Goal: Obtain resource: Download file/media

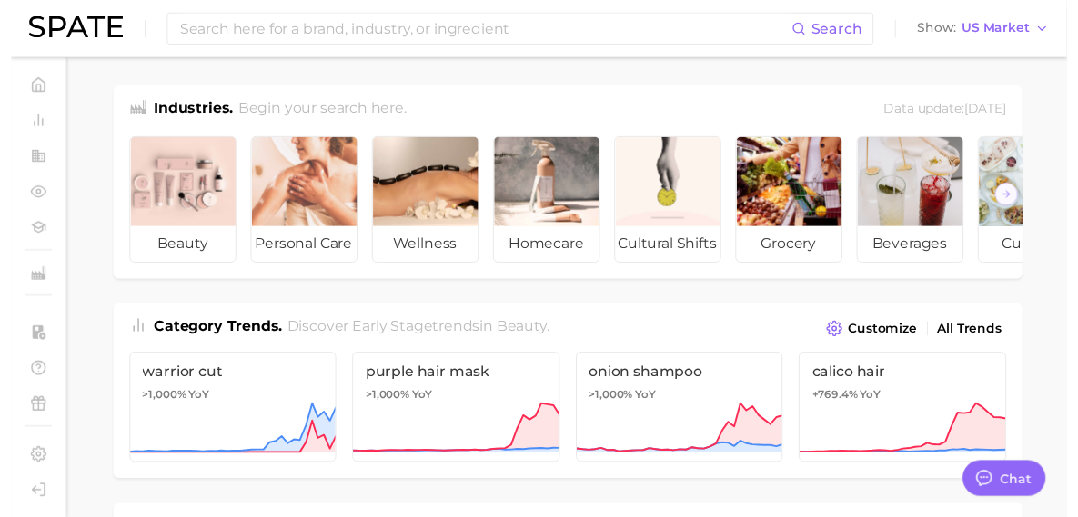
scroll to position [440, 0]
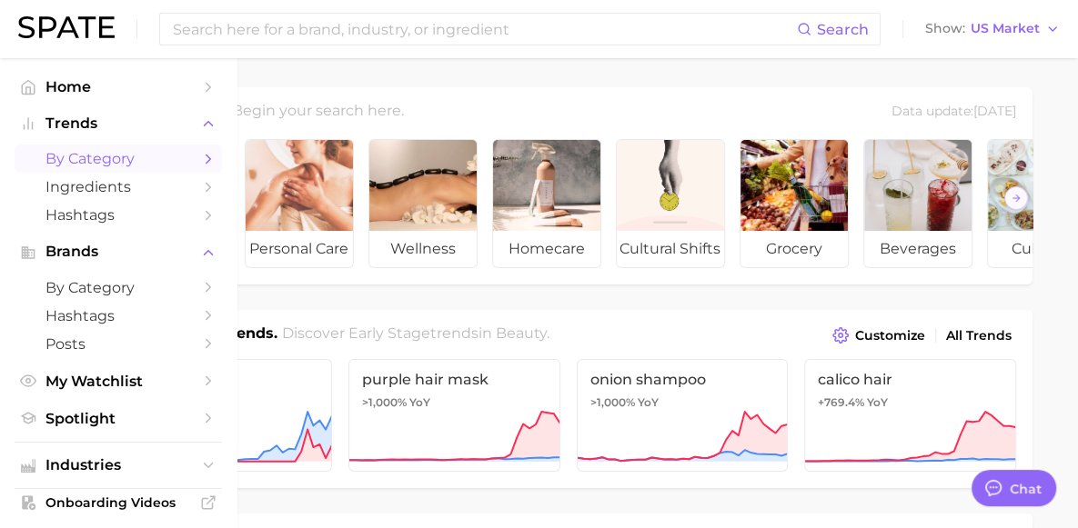
click at [134, 156] on span "by Category" at bounding box center [118, 158] width 146 height 17
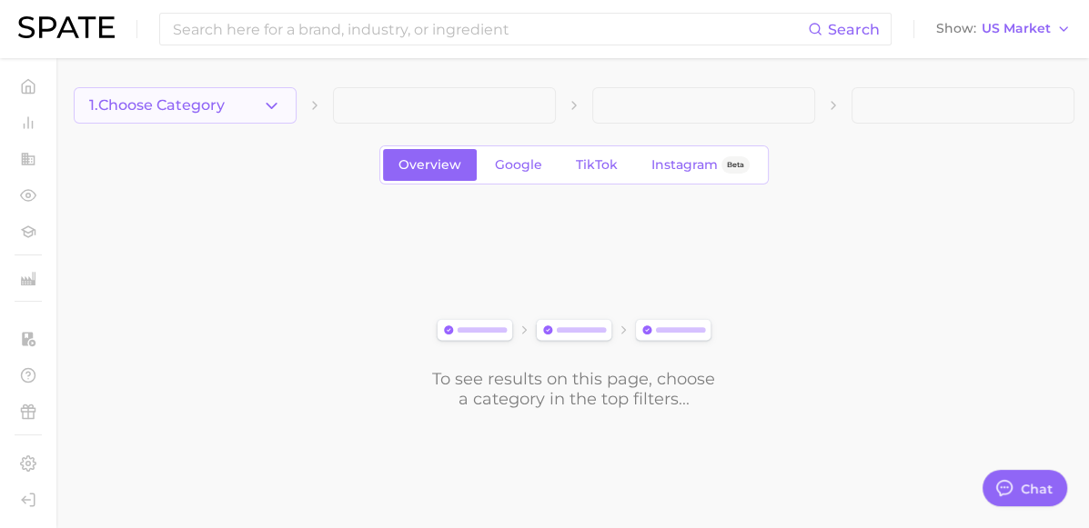
click at [264, 106] on icon "button" at bounding box center [271, 105] width 19 height 19
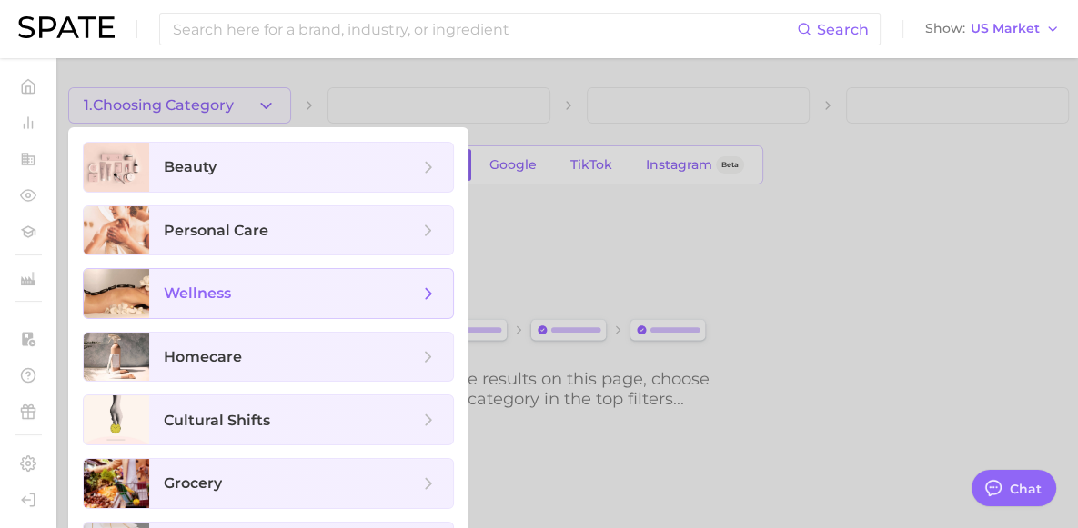
click at [229, 289] on span "wellness" at bounding box center [197, 293] width 67 height 17
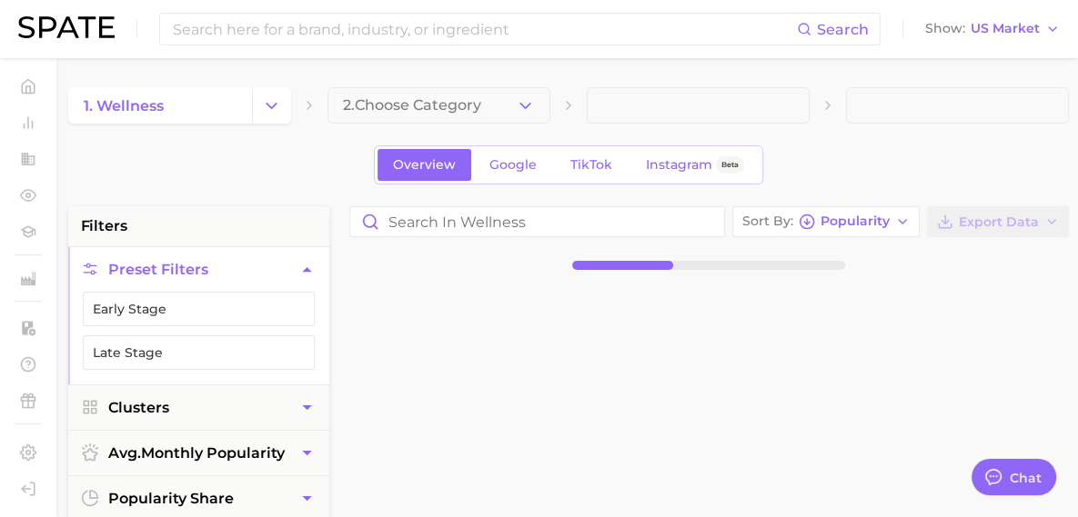
click at [383, 105] on span "2. Choose Category" at bounding box center [412, 105] width 138 height 16
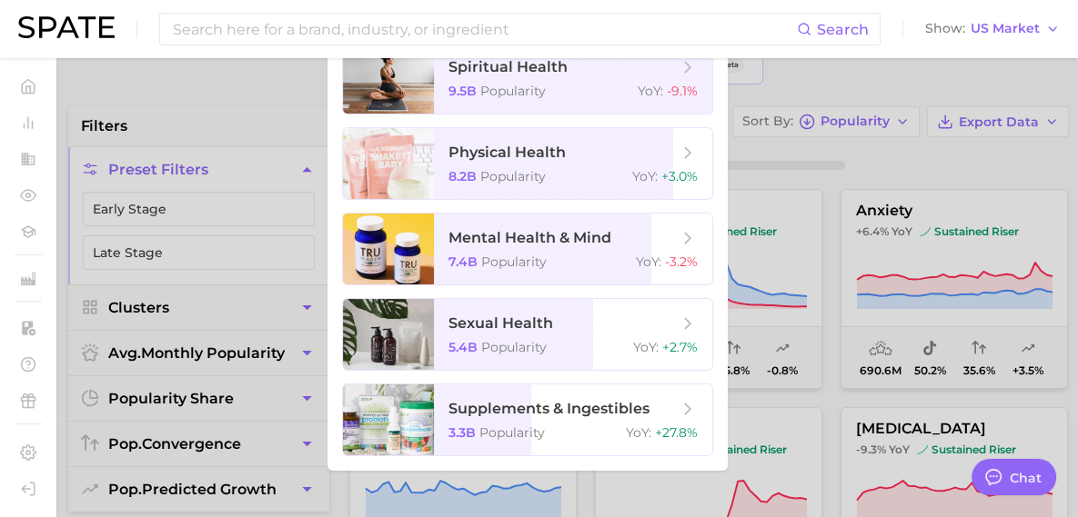
scroll to position [104, 0]
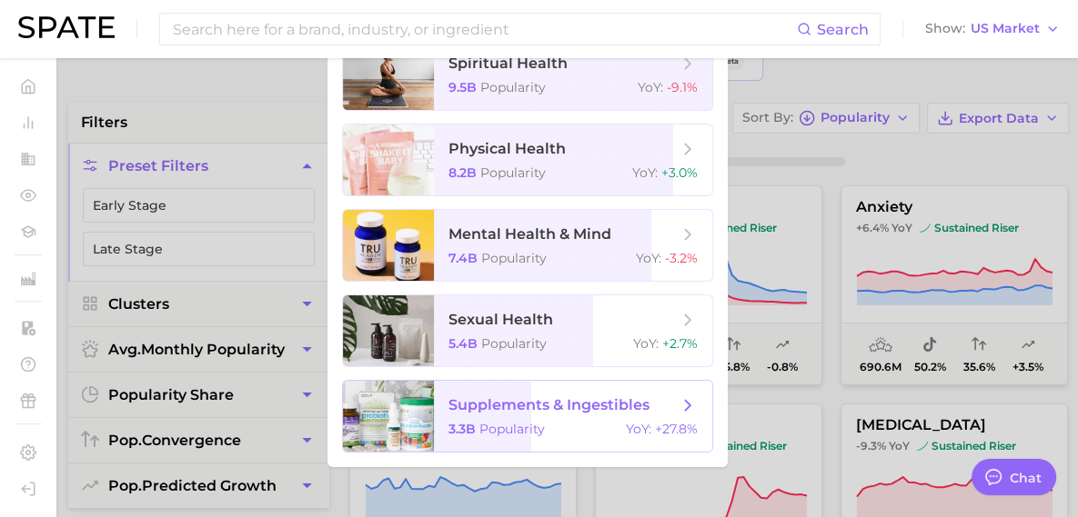
click at [489, 411] on span "supplements & ingestibles" at bounding box center [548, 405] width 201 height 17
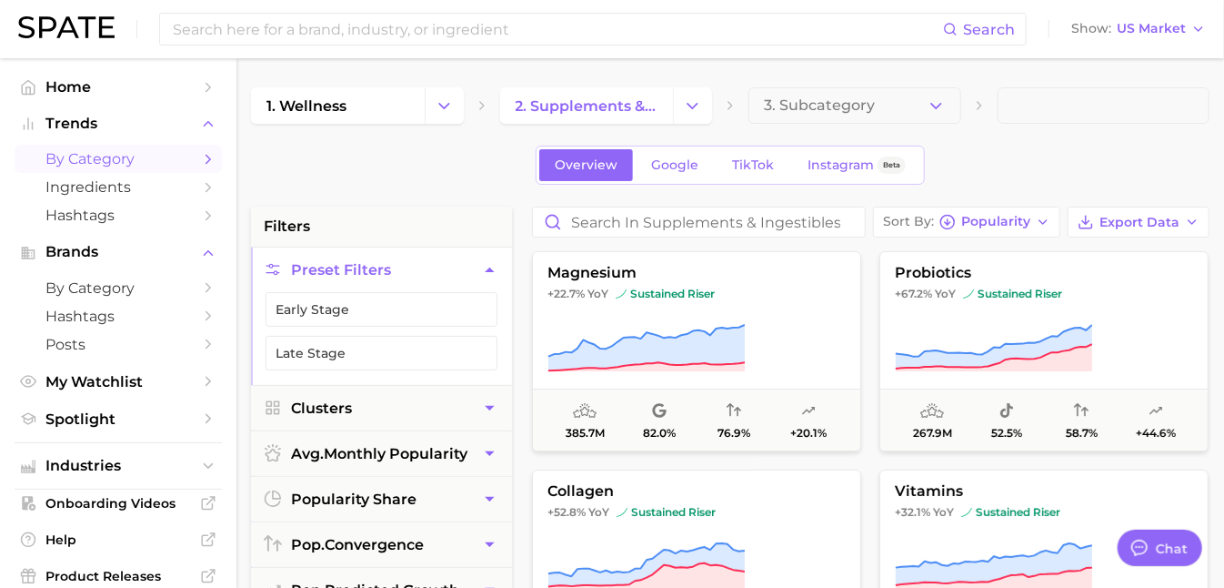
type textarea "x"
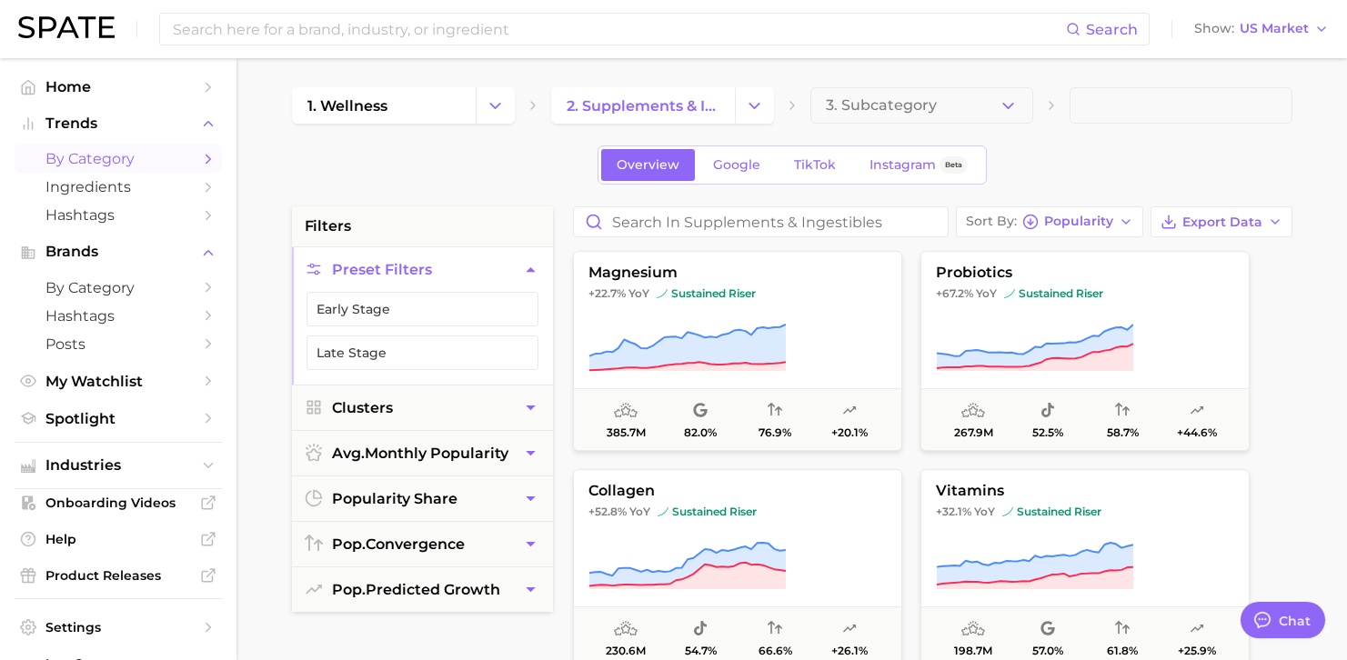
scroll to position [308, 0]
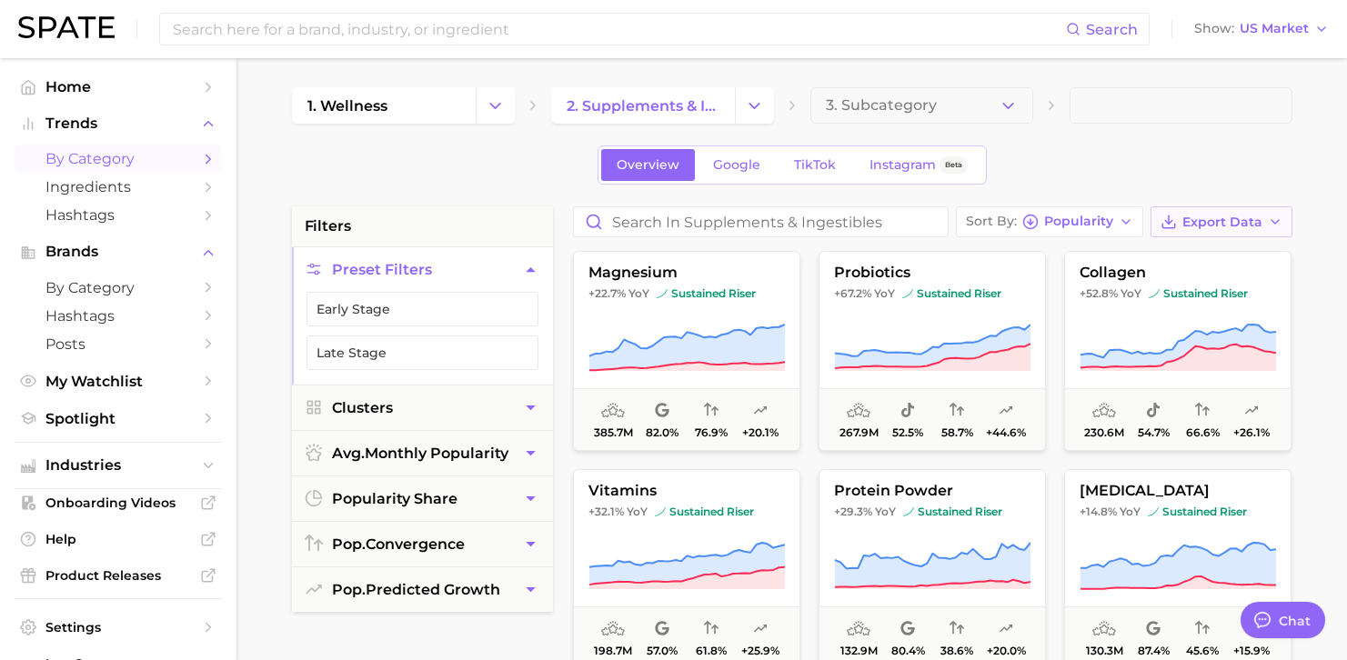
click at [1088, 218] on span "Export Data" at bounding box center [1222, 222] width 80 height 15
click at [1088, 256] on button "Card Data CSV" at bounding box center [1192, 255] width 200 height 33
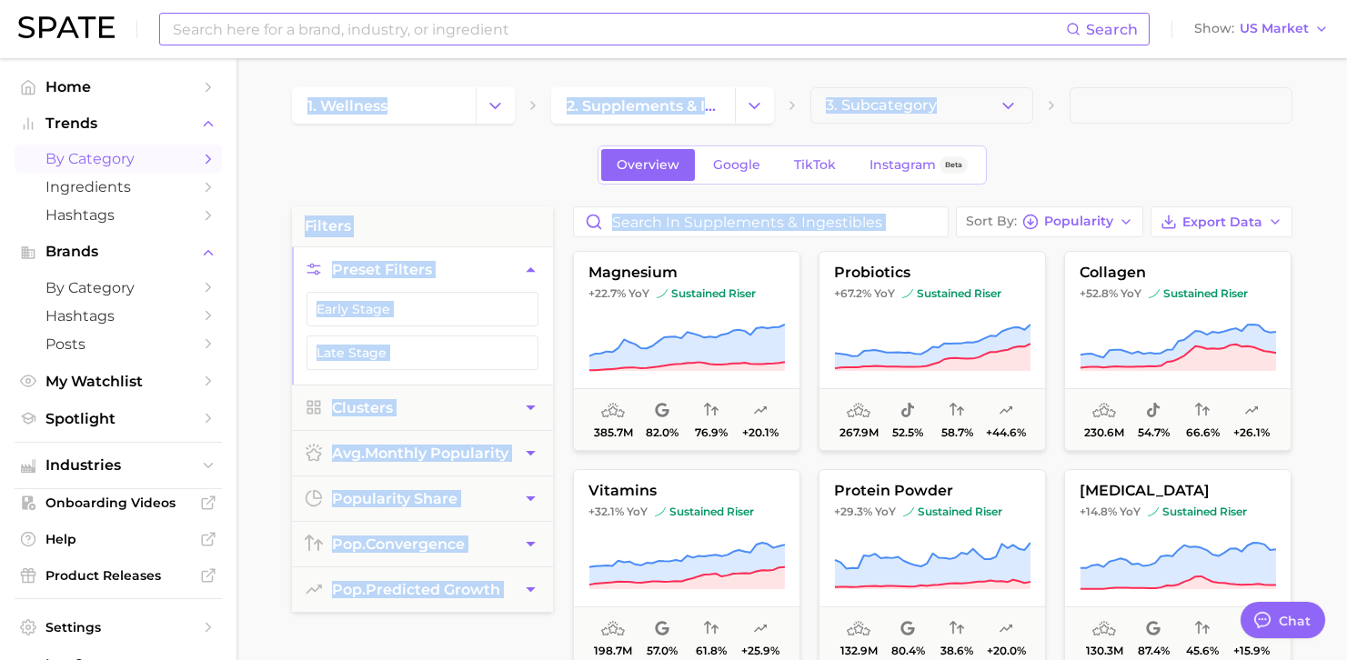
drag, startPoint x: 563, startPoint y: 245, endPoint x: 809, endPoint y: 15, distance: 336.6
